Goal: Information Seeking & Learning: Learn about a topic

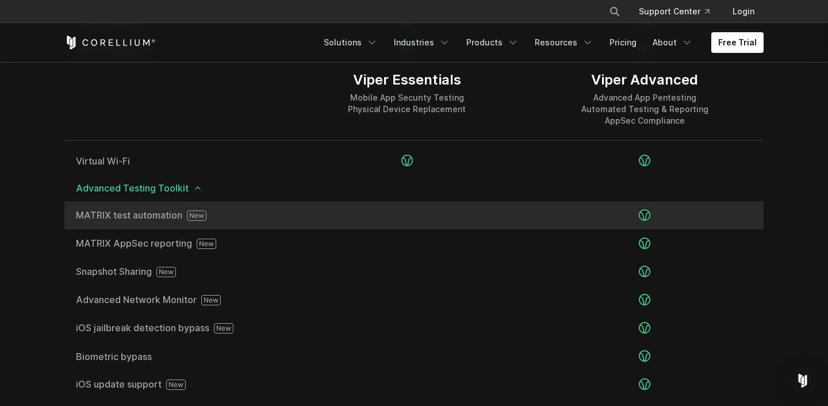
scroll to position [1910, 0]
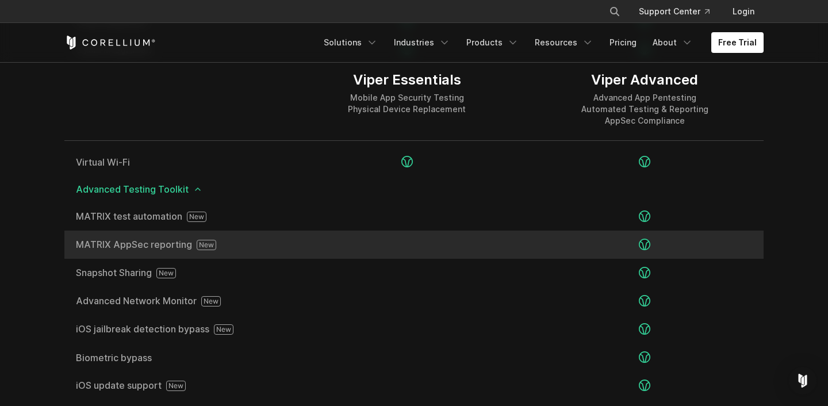
click at [132, 248] on span "MATRIX AppSec reporting" at bounding box center [176, 245] width 201 height 10
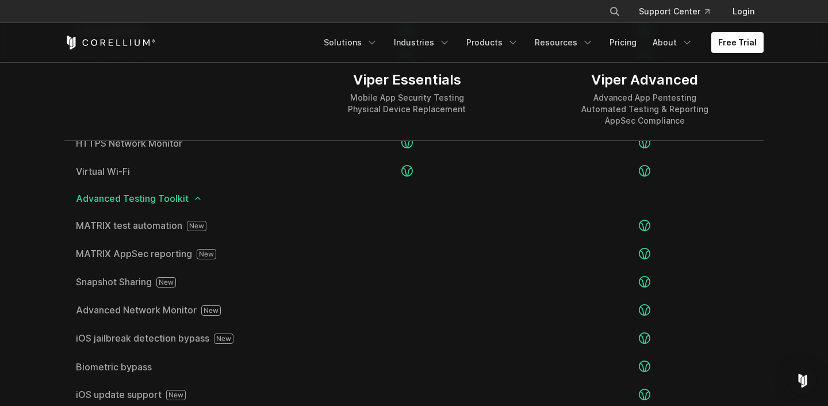
scroll to position [1703, 0]
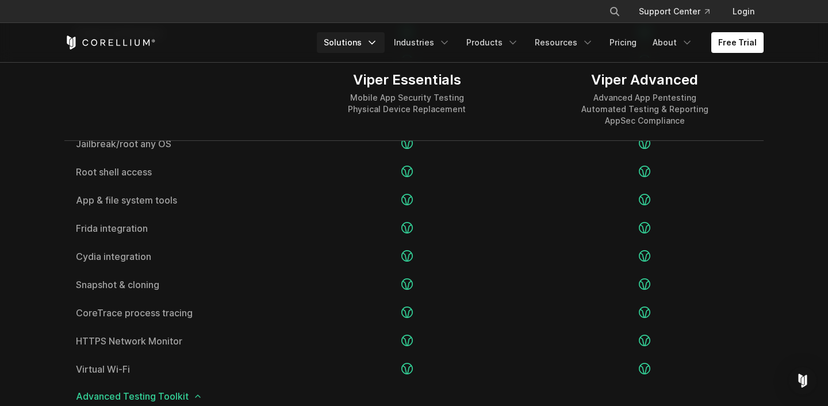
click at [361, 42] on link "Solutions" at bounding box center [351, 42] width 68 height 21
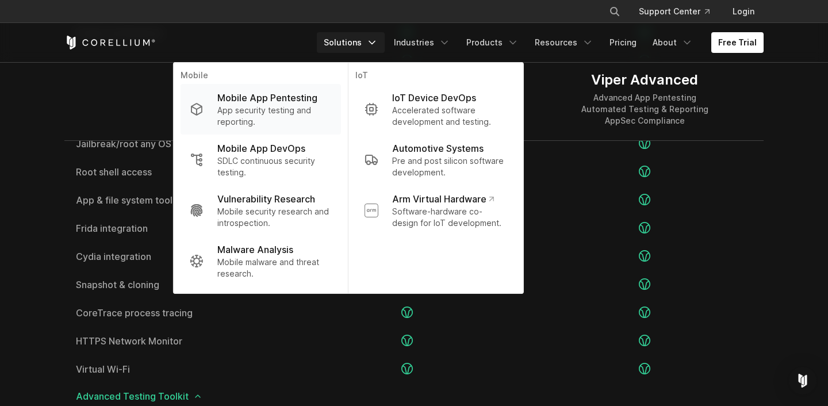
click at [275, 110] on p "App security testing and reporting." at bounding box center [274, 116] width 114 height 23
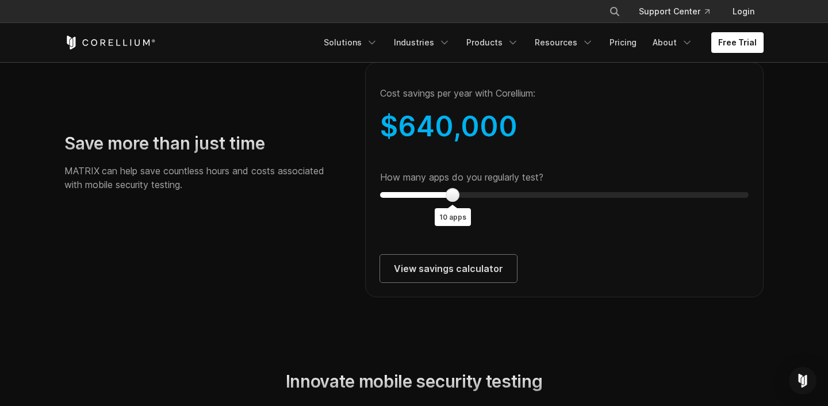
scroll to position [2144, 0]
